Goal: Task Accomplishment & Management: Manage account settings

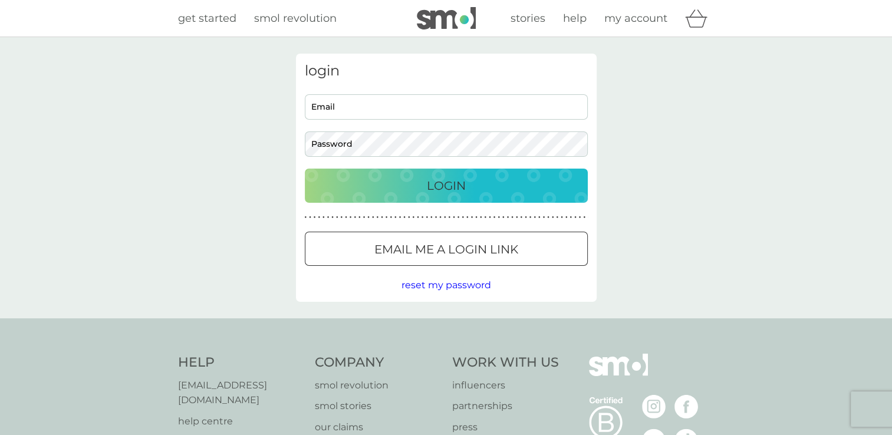
type input "[EMAIL_ADDRESS][DOMAIN_NAME]"
click at [452, 187] on p "Login" at bounding box center [446, 185] width 39 height 19
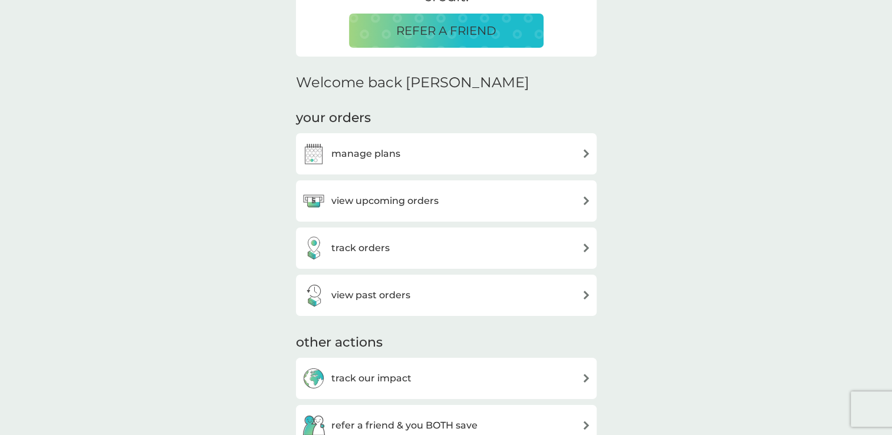
scroll to position [304, 0]
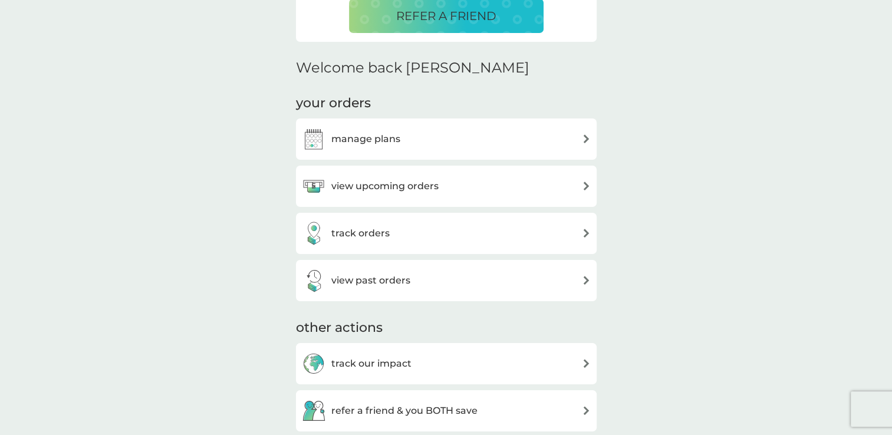
click at [465, 182] on div "view upcoming orders" at bounding box center [446, 187] width 289 height 24
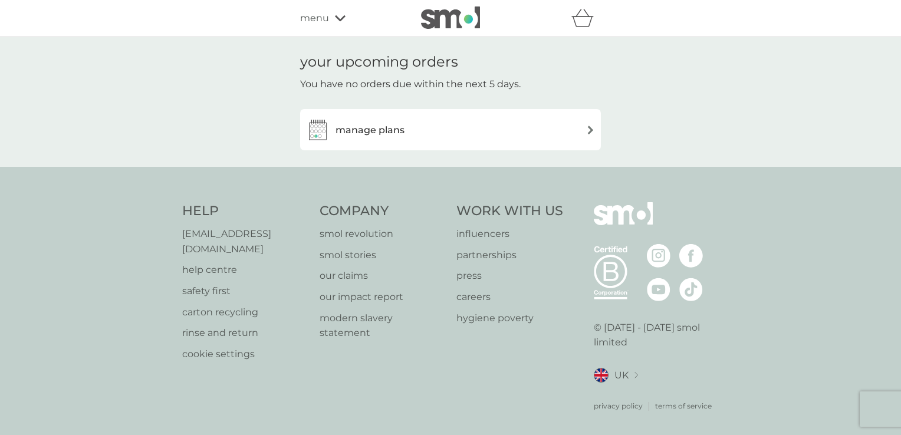
click at [394, 136] on h3 "manage plans" at bounding box center [369, 130] width 69 height 15
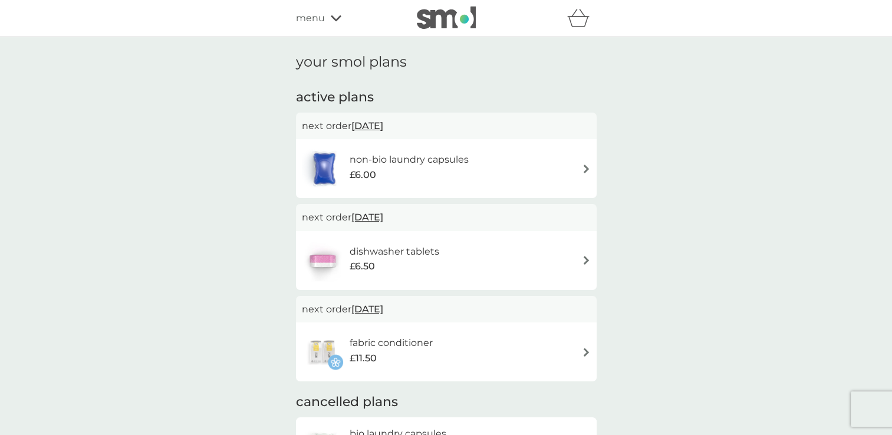
click at [383, 129] on span "[DATE]" at bounding box center [367, 125] width 32 height 23
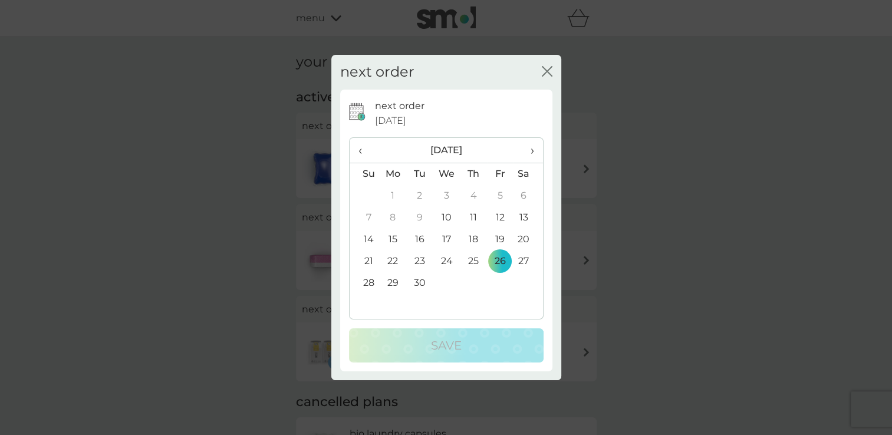
click at [500, 214] on td "12" at bounding box center [500, 218] width 27 height 22
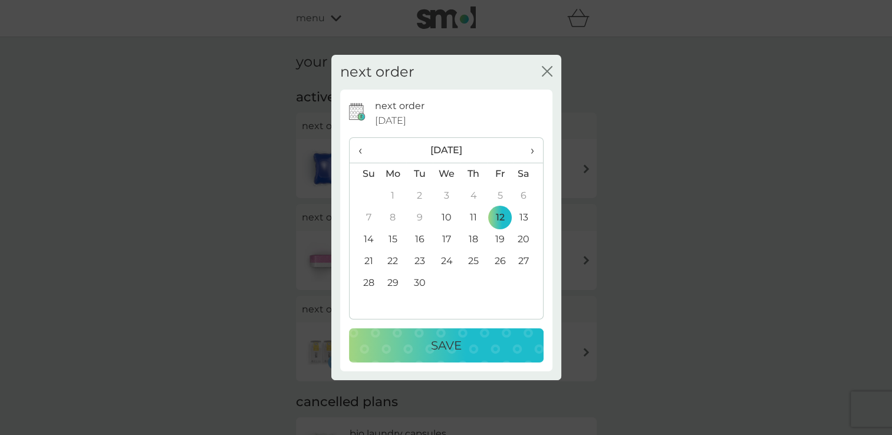
click at [439, 215] on td "10" at bounding box center [446, 218] width 27 height 22
click at [499, 218] on td "12" at bounding box center [500, 218] width 27 height 22
click at [431, 343] on p "Save" at bounding box center [446, 345] width 31 height 19
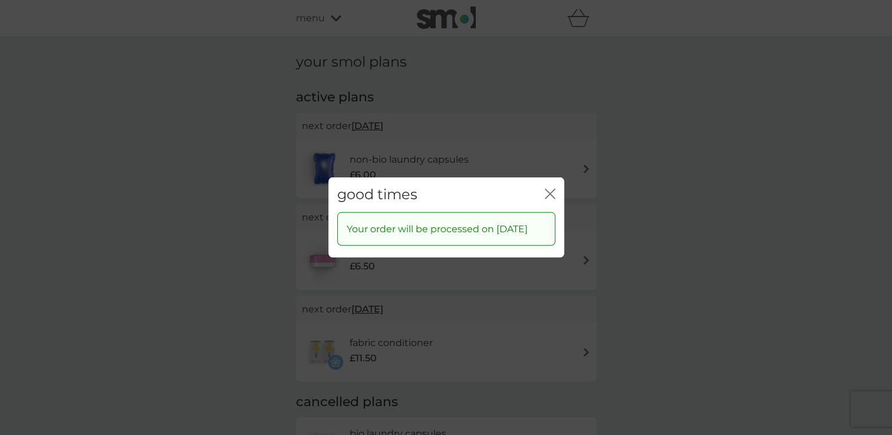
click at [548, 186] on div "close" at bounding box center [550, 194] width 11 height 17
click at [548, 189] on icon "close" at bounding box center [547, 193] width 5 height 9
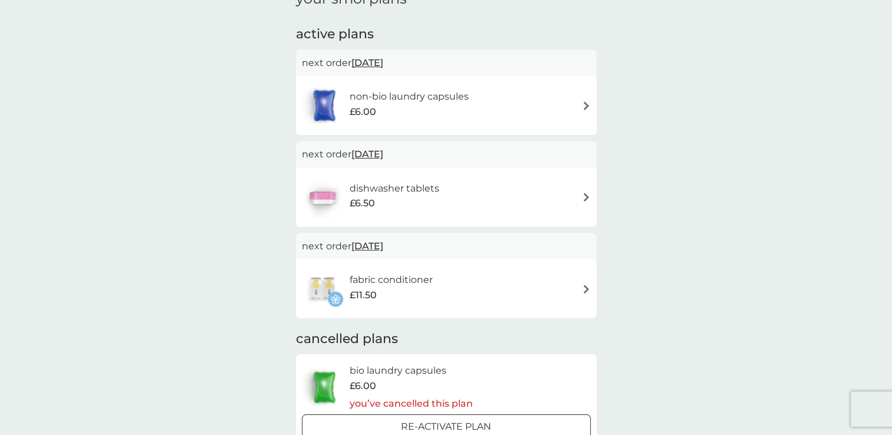
scroll to position [62, 0]
